Goal: Information Seeking & Learning: Learn about a topic

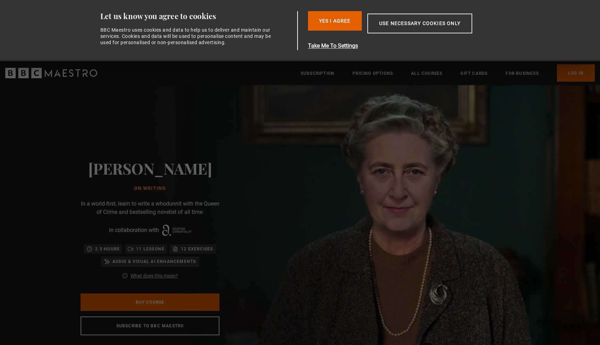
scroll to position [0, 91]
click at [383, 26] on button "Use necessary cookies only" at bounding box center [420, 24] width 105 height 20
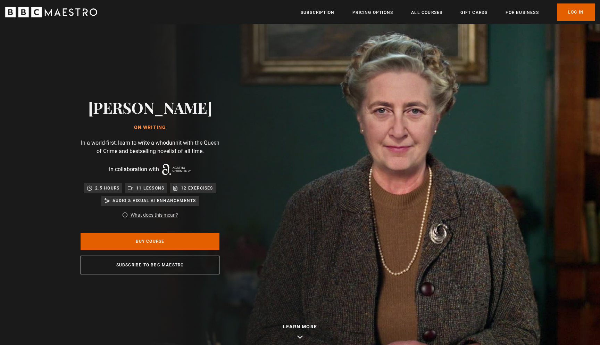
scroll to position [0, 273]
drag, startPoint x: 200, startPoint y: 111, endPoint x: 96, endPoint y: 113, distance: 104.6
click at [96, 113] on div "[PERSON_NAME] On writing In a world-first, learn to write a whodunnit with the …" at bounding box center [150, 186] width 222 height 324
copy h2 "[PERSON_NAME]"
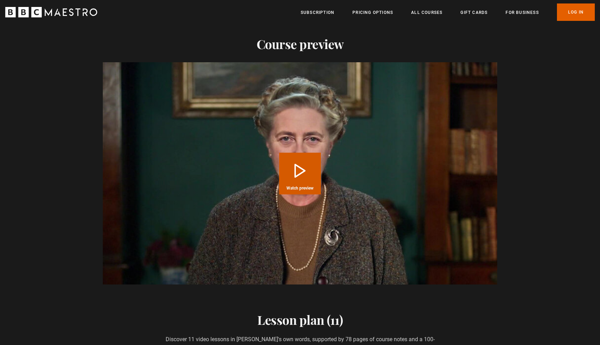
scroll to position [0, 637]
click at [341, 170] on video "Video Player" at bounding box center [300, 173] width 395 height 222
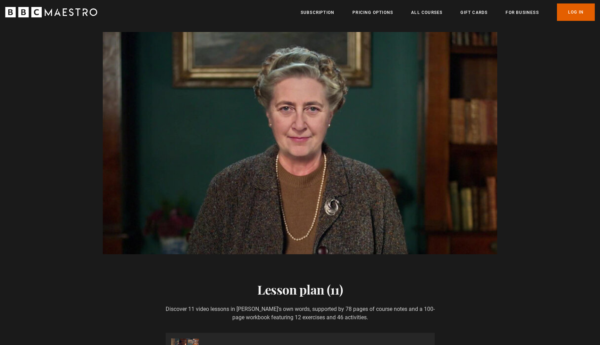
scroll to position [0, 1365]
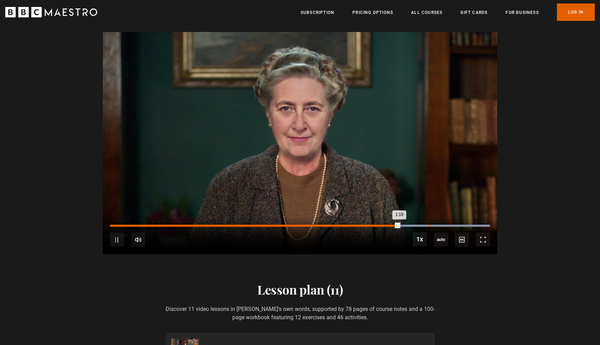
click at [429, 224] on div "Loaded : 100.00% 1:27 1:19" at bounding box center [300, 225] width 380 height 2
click at [464, 224] on div "Loaded : 100.00% 1:37 1:28" at bounding box center [300, 225] width 380 height 2
click at [455, 224] on div "Loaded : 100.00% 1:34 1:38" at bounding box center [300, 225] width 380 height 2
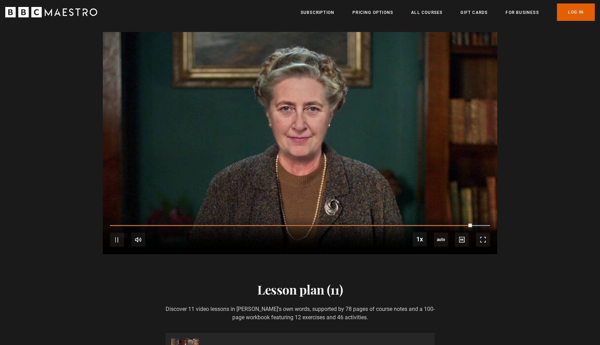
scroll to position [0, 1456]
click at [117, 232] on span "Video Player" at bounding box center [117, 239] width 14 height 14
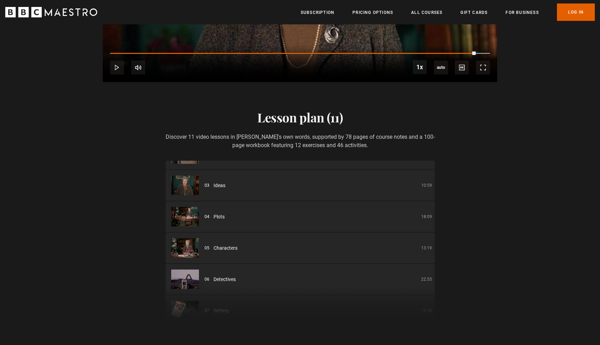
scroll to position [0, 90]
